Goal: Information Seeking & Learning: Learn about a topic

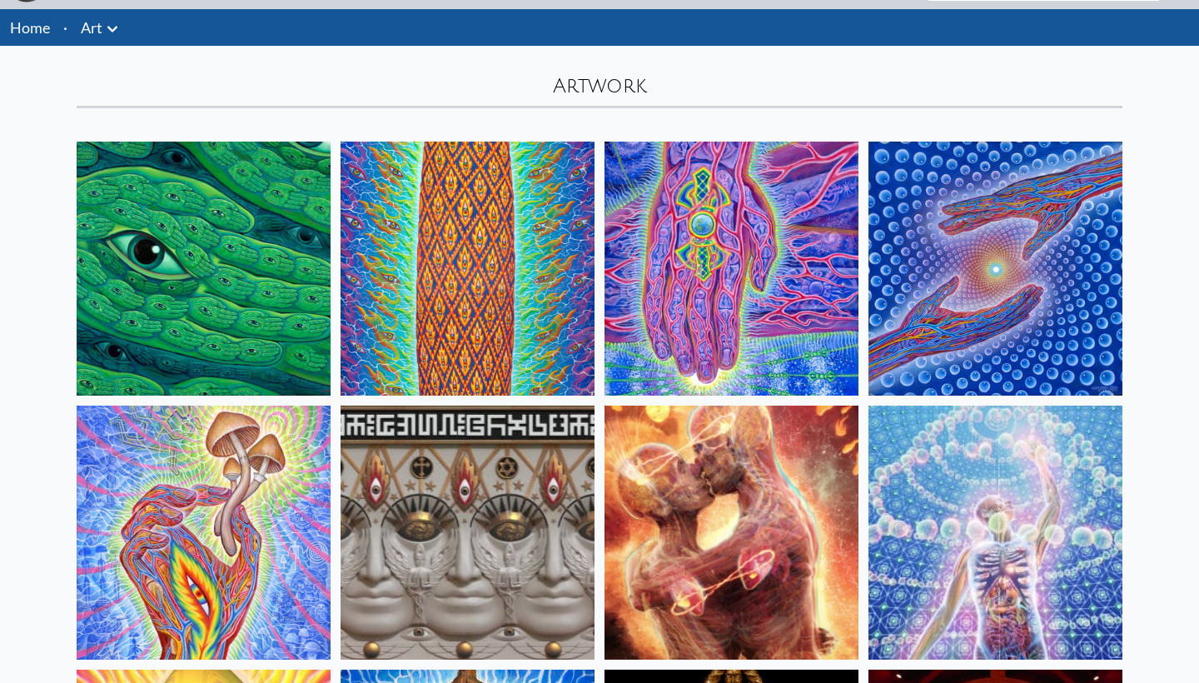
scroll to position [47, 0]
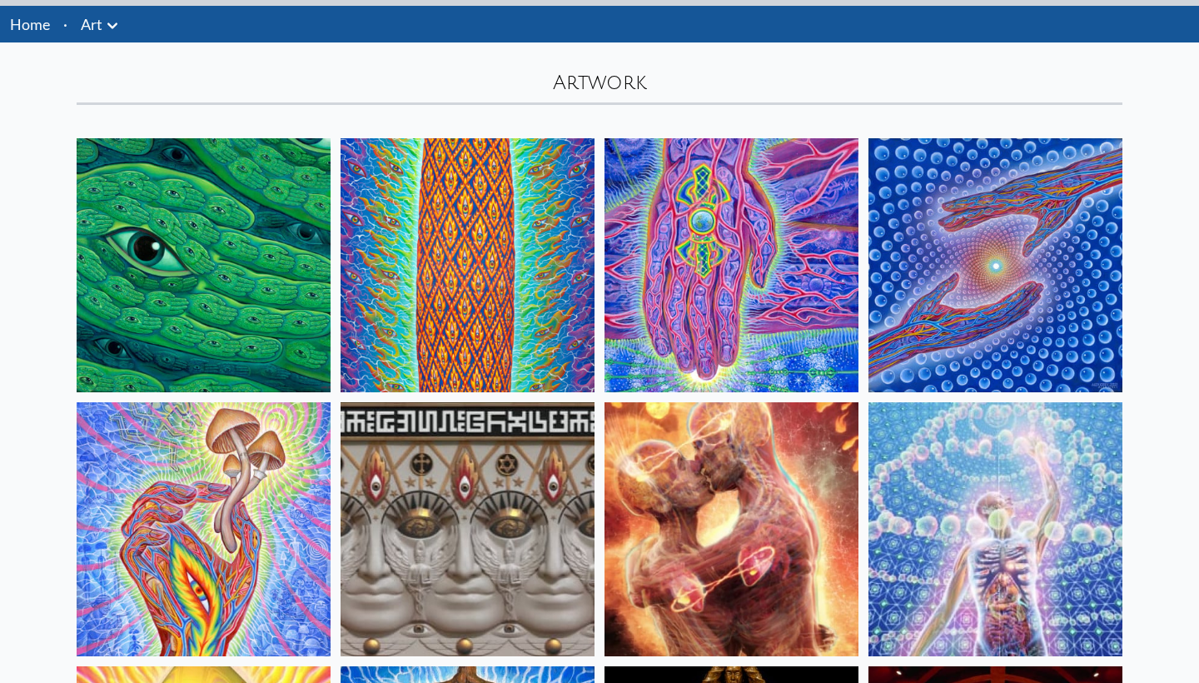
click at [191, 305] on img at bounding box center [204, 265] width 254 height 254
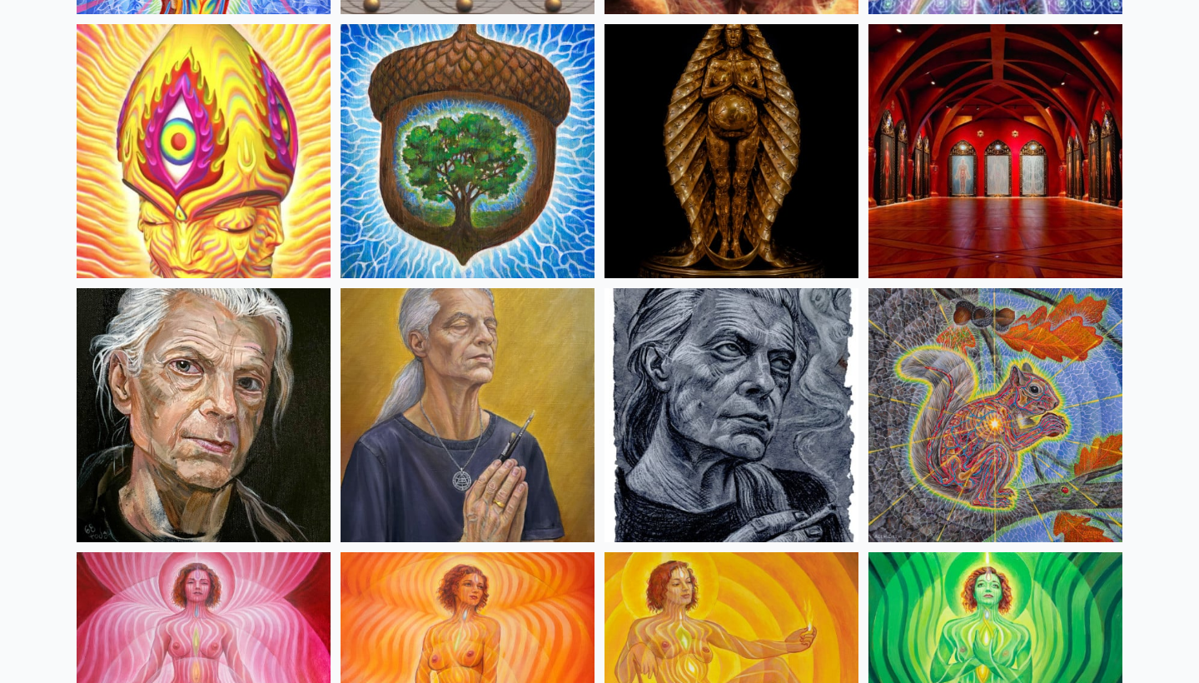
scroll to position [699, 0]
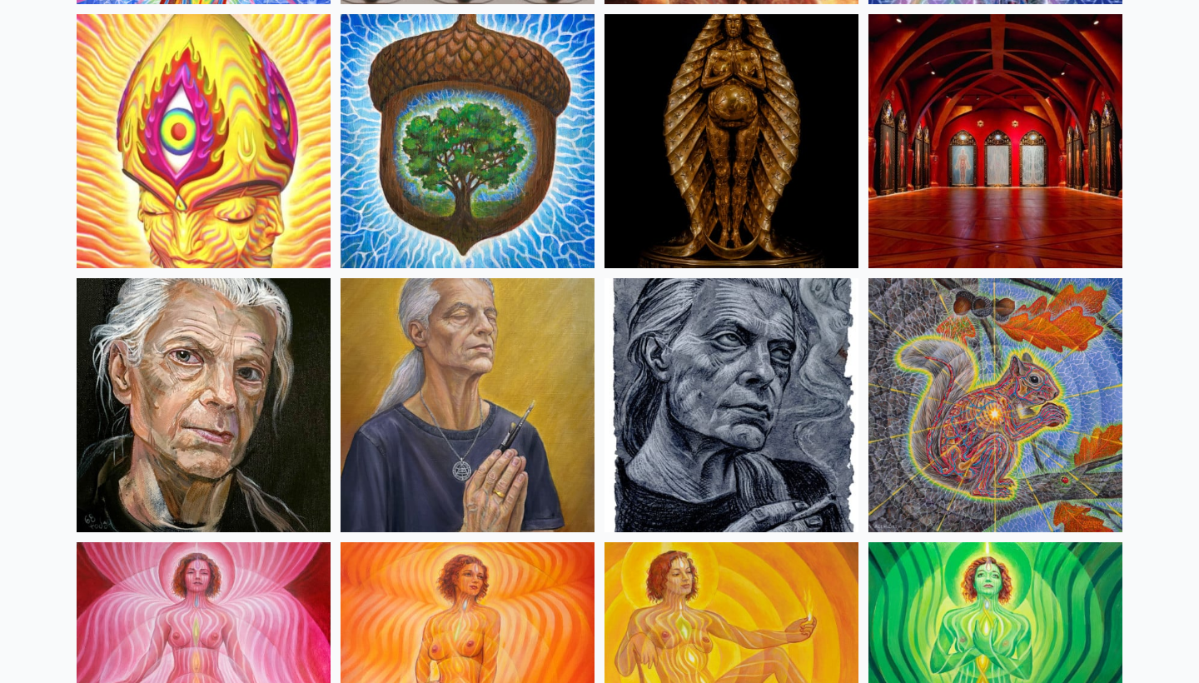
click at [509, 339] on img at bounding box center [467, 405] width 254 height 254
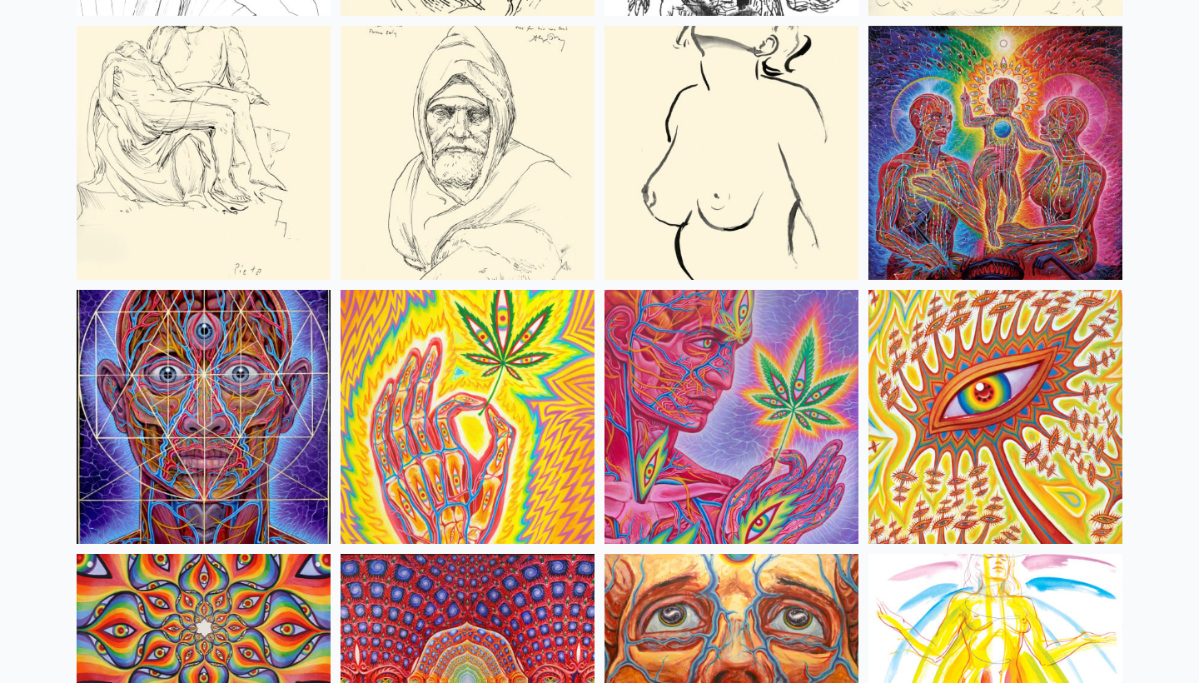
scroll to position [7007, 0]
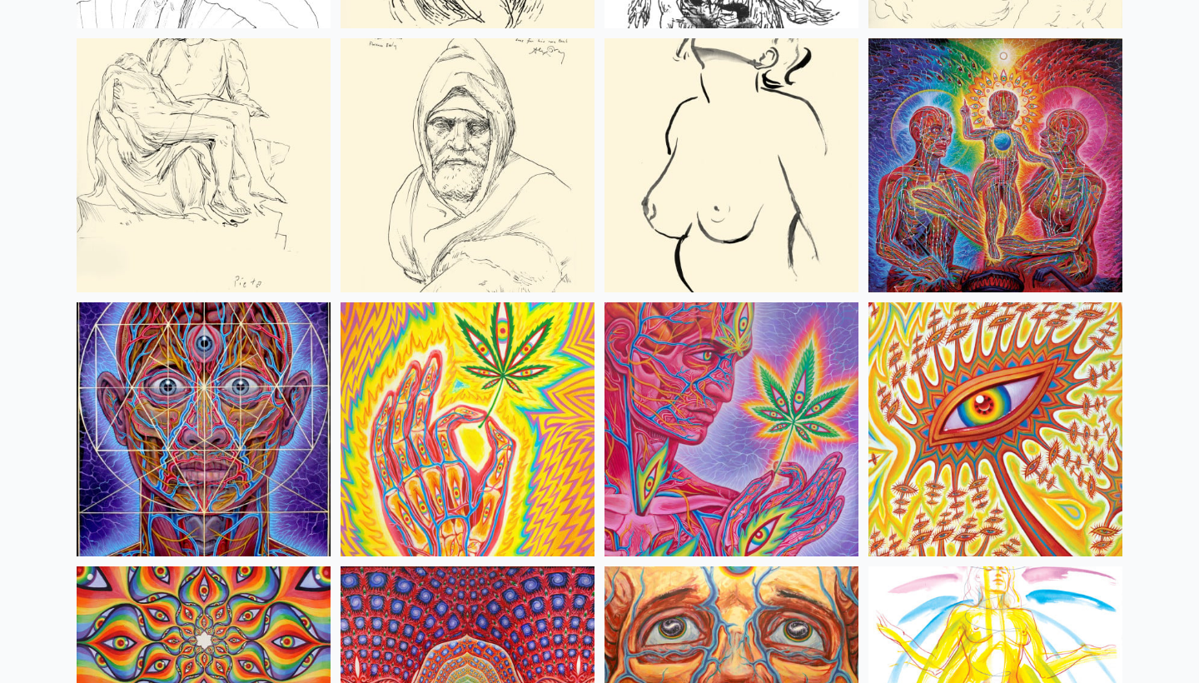
click at [1021, 224] on img at bounding box center [995, 165] width 254 height 254
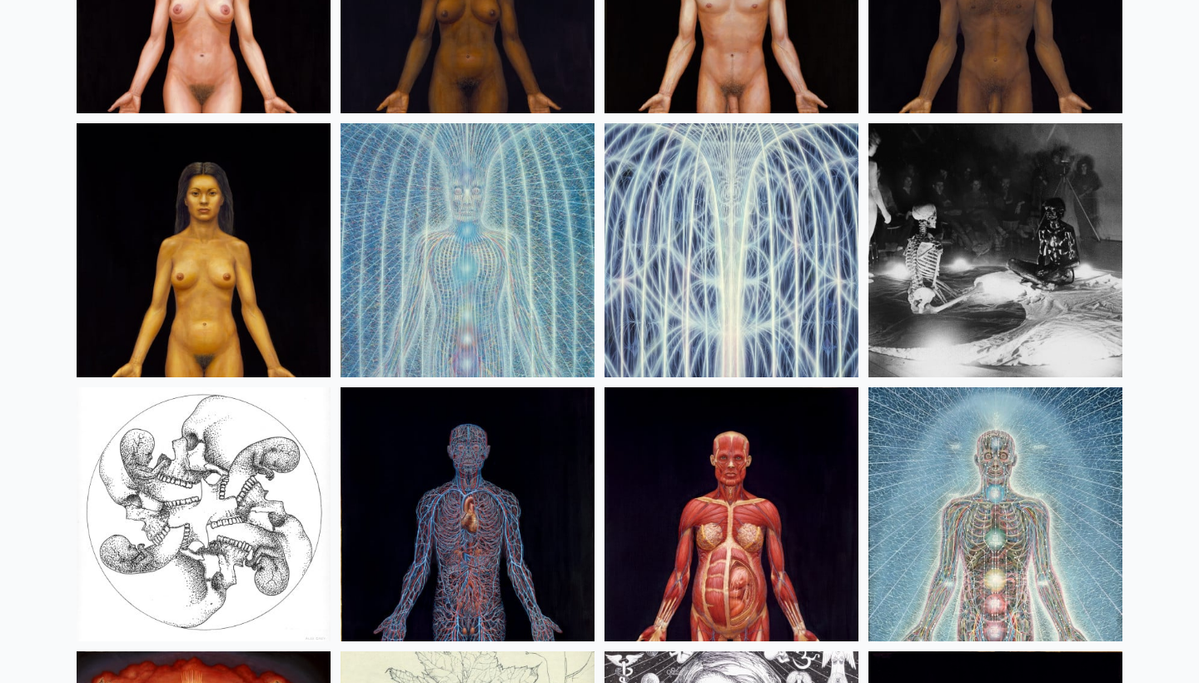
scroll to position [20116, 0]
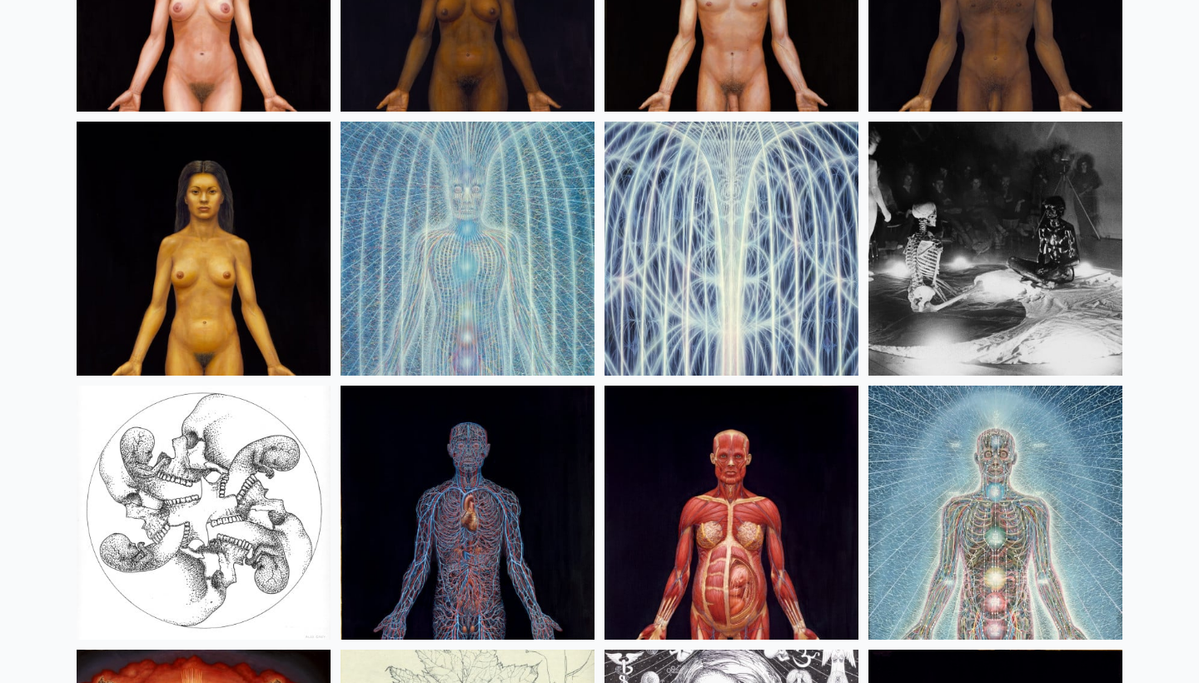
click at [1025, 176] on img at bounding box center [995, 249] width 254 height 254
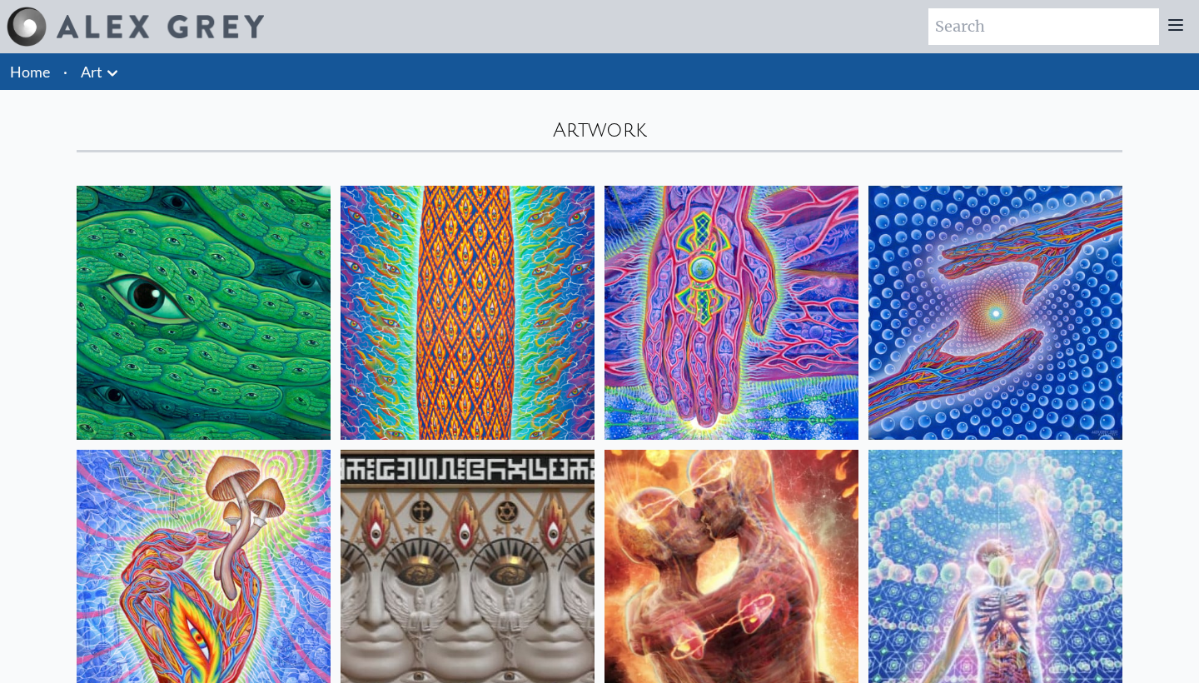
scroll to position [0, 0]
click at [247, 267] on img at bounding box center [204, 313] width 254 height 254
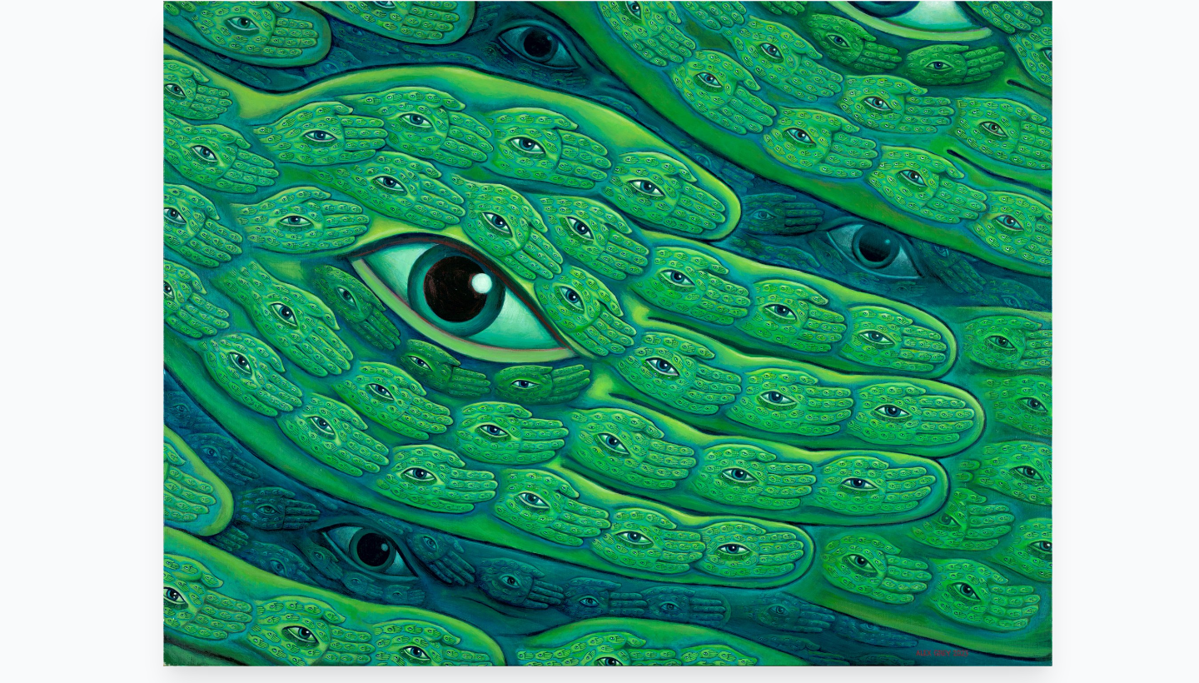
scroll to position [111, 0]
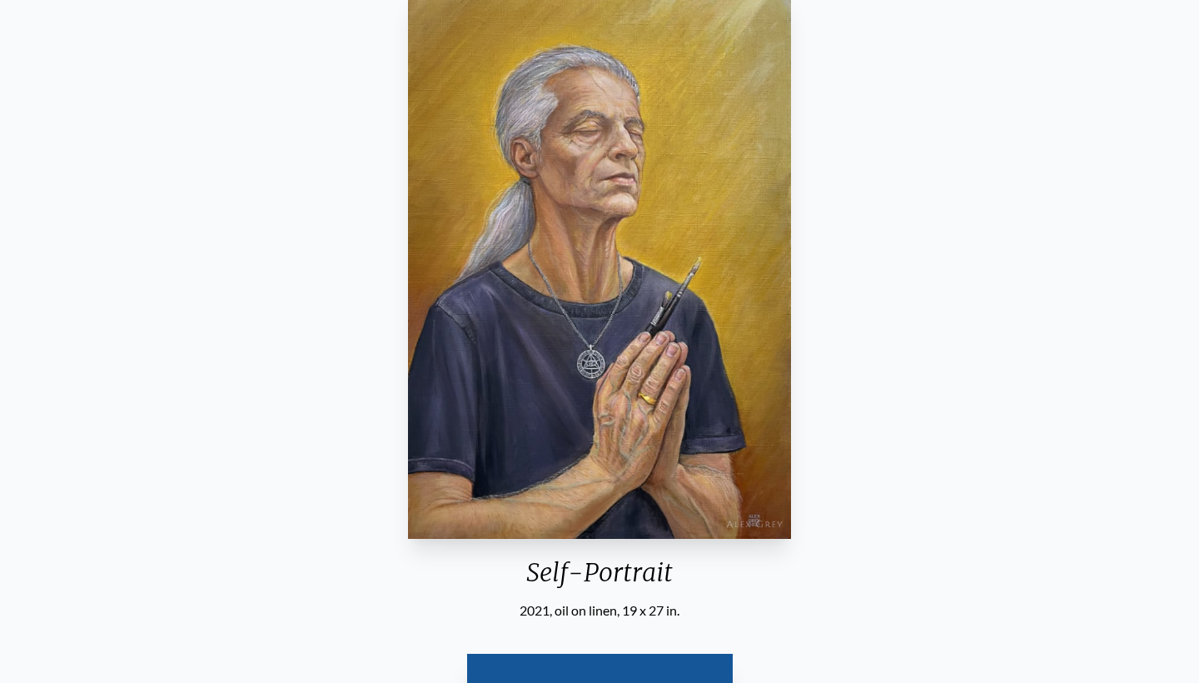
scroll to position [167, 0]
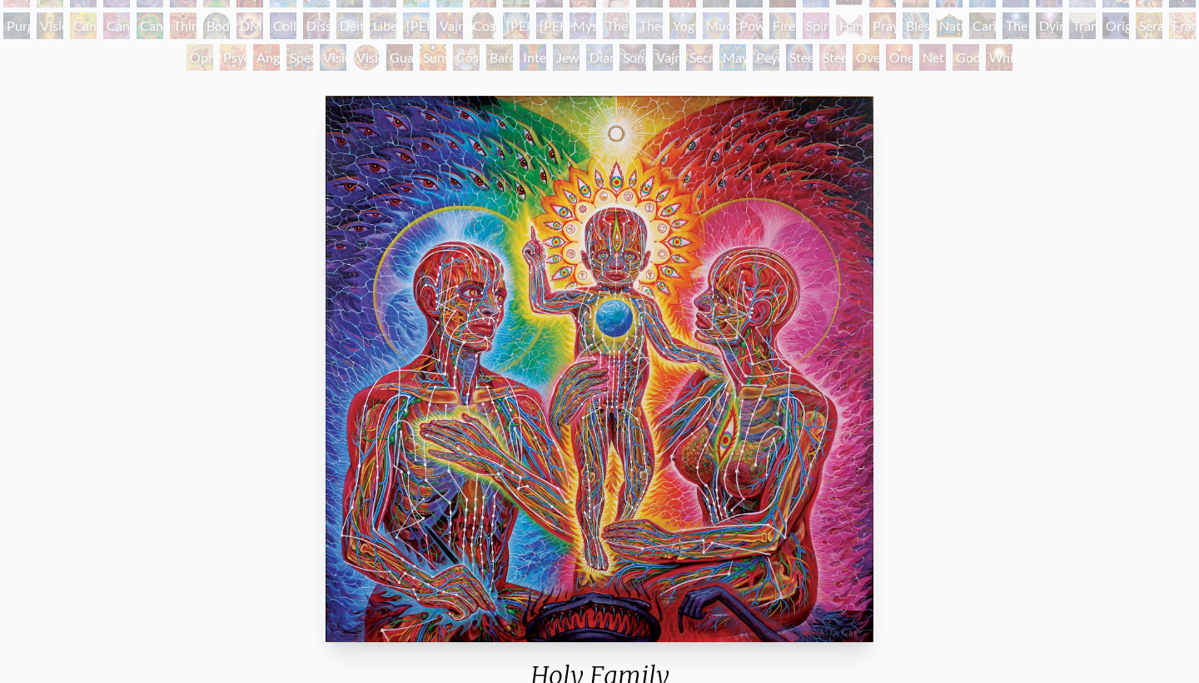
scroll to position [165, 0]
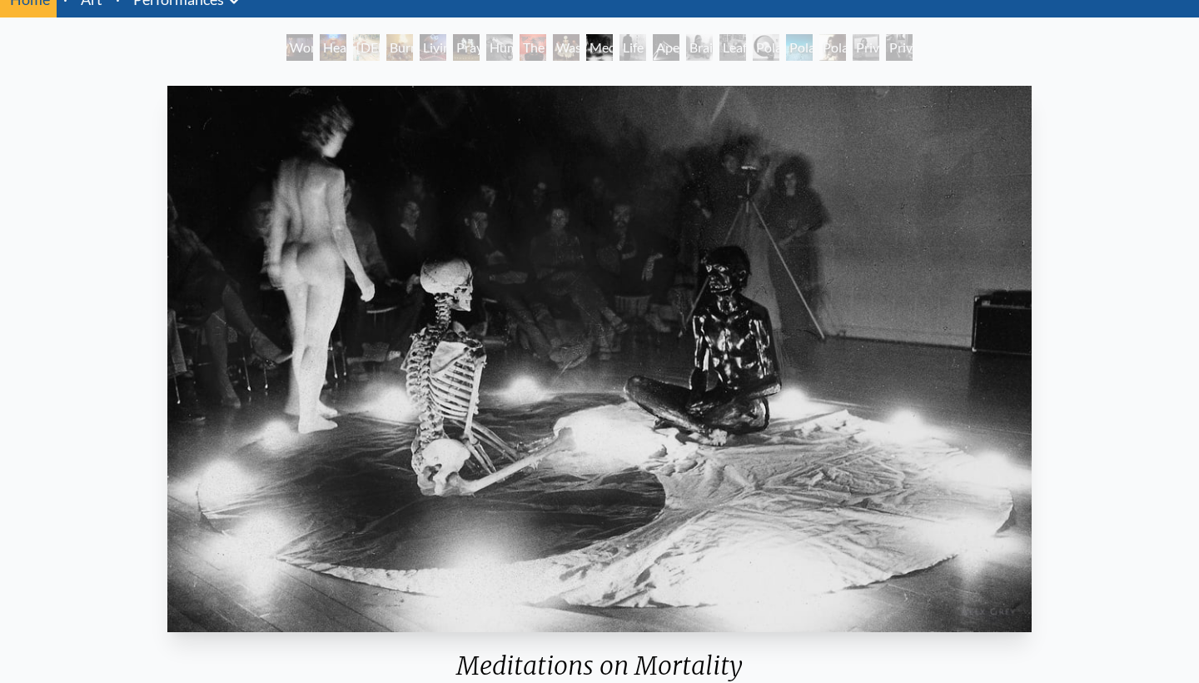
scroll to position [82, 0]
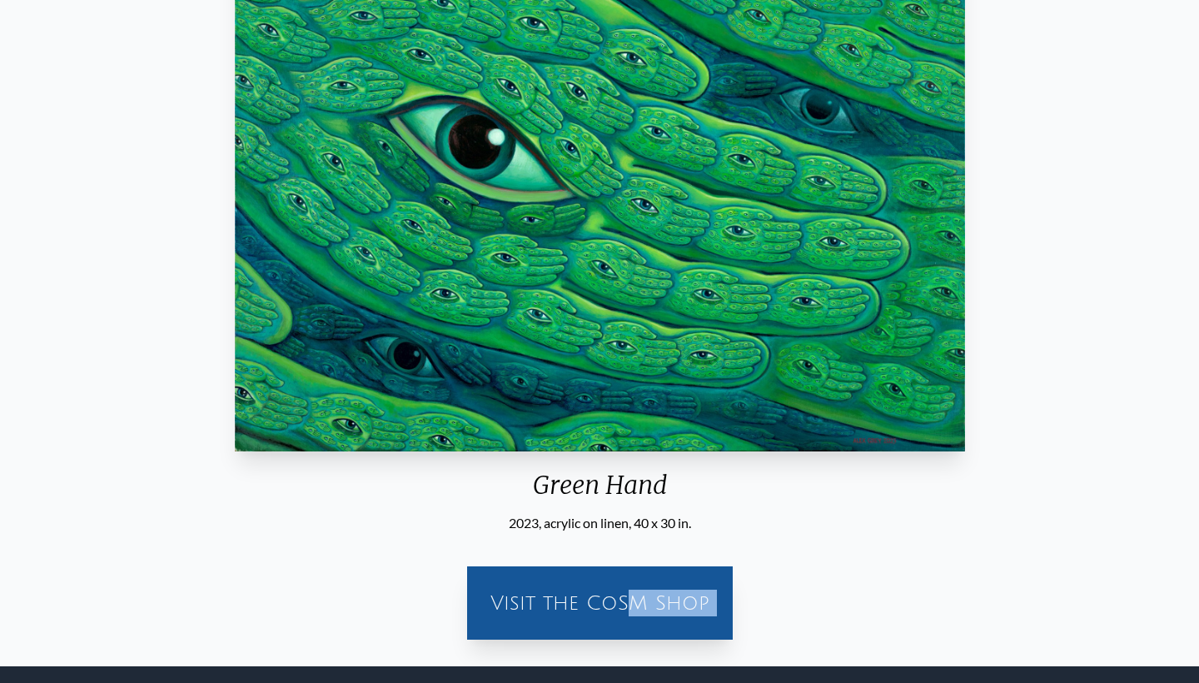
scroll to position [257, 0]
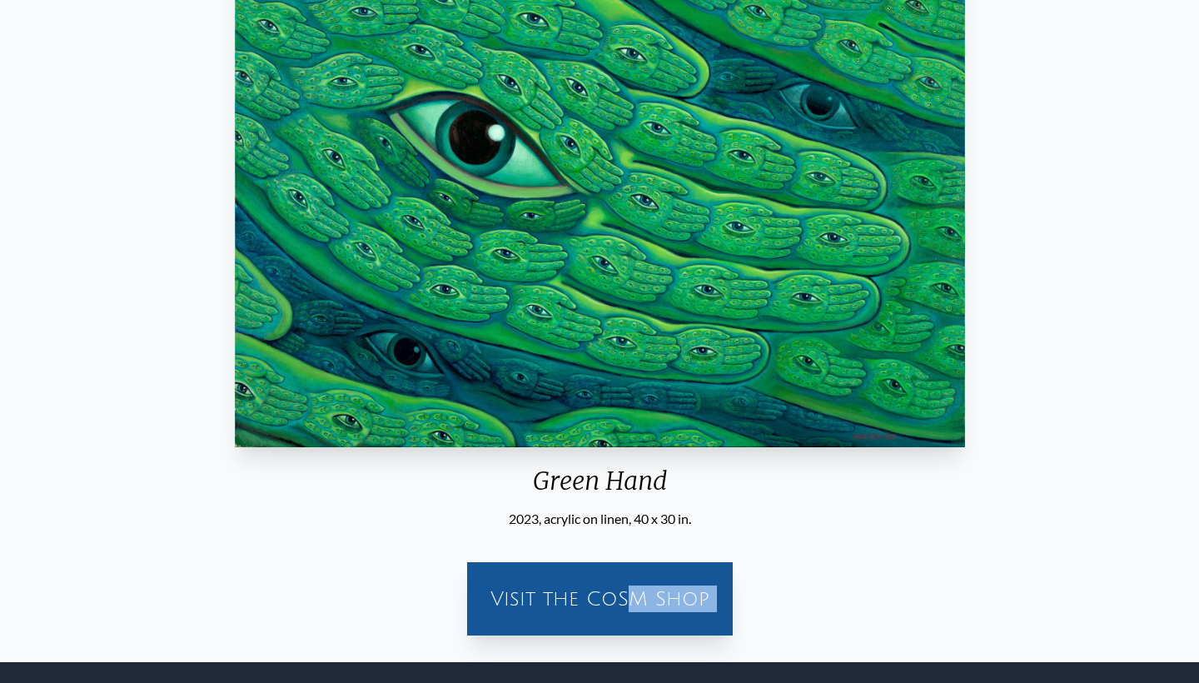
click at [580, 606] on div "Visit the CoSM Shop" at bounding box center [600, 598] width 246 height 53
